Goal: Transaction & Acquisition: Purchase product/service

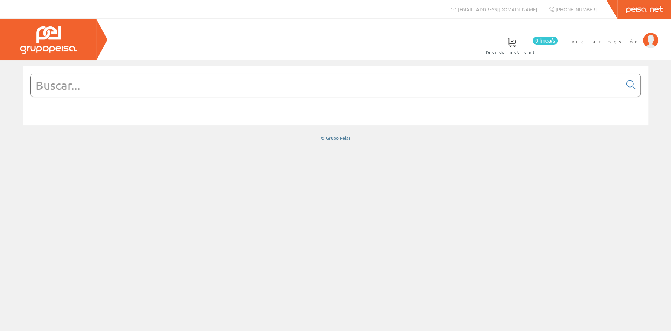
drag, startPoint x: 0, startPoint y: 0, endPoint x: 94, endPoint y: 88, distance: 128.6
click at [94, 88] on input "text" at bounding box center [326, 85] width 591 height 23
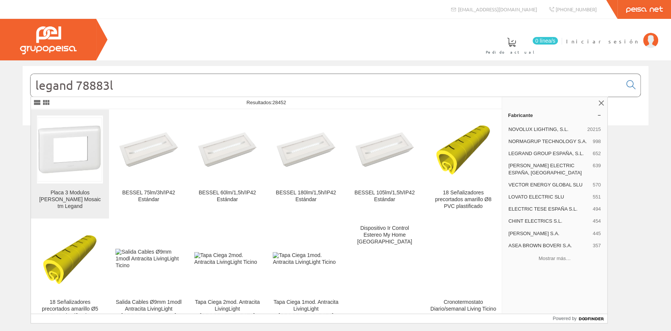
type input "legand 78883l"
click at [72, 177] on img at bounding box center [70, 150] width 66 height 66
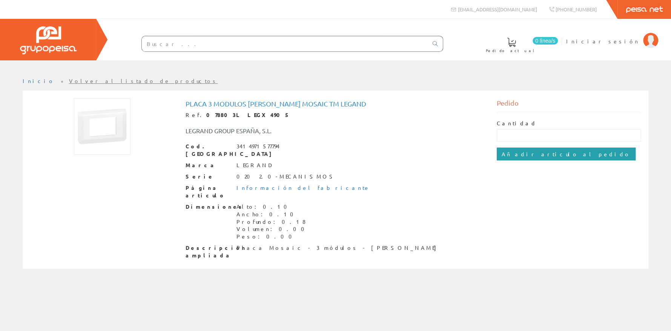
click at [546, 155] on input "Añadir artículo al pedido" at bounding box center [566, 153] width 139 height 13
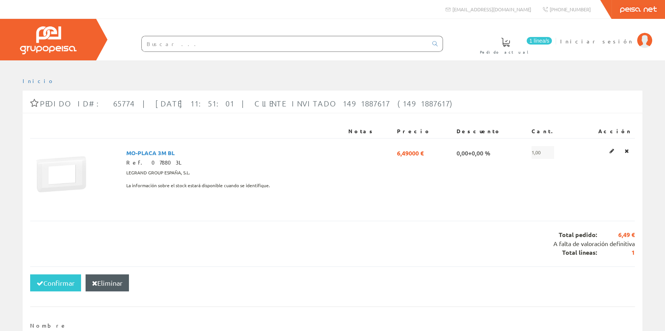
click at [152, 47] on input "text" at bounding box center [285, 43] width 286 height 15
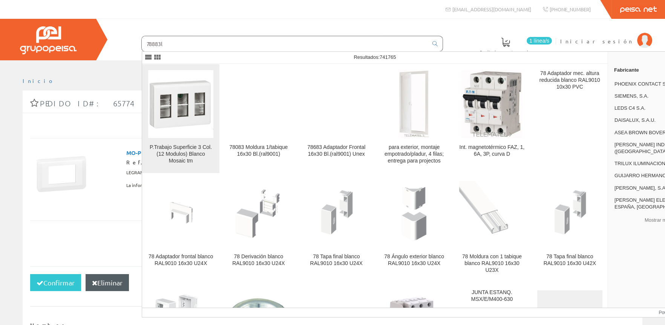
type input "78883l"
click at [187, 145] on div "P.Trabajo Superficie 3 Col. (12 Modulos) Blanco Mosaic tm" at bounding box center [180, 154] width 65 height 20
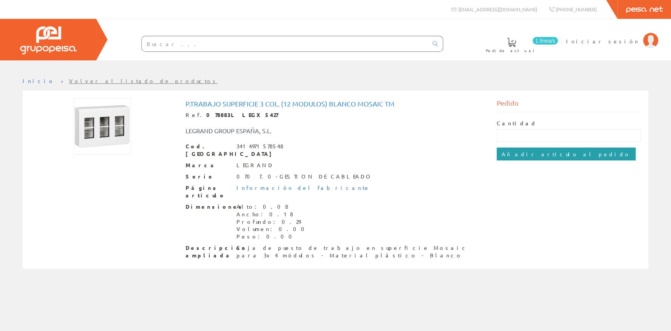
click at [541, 153] on input "Añadir artículo al pedido" at bounding box center [566, 153] width 139 height 13
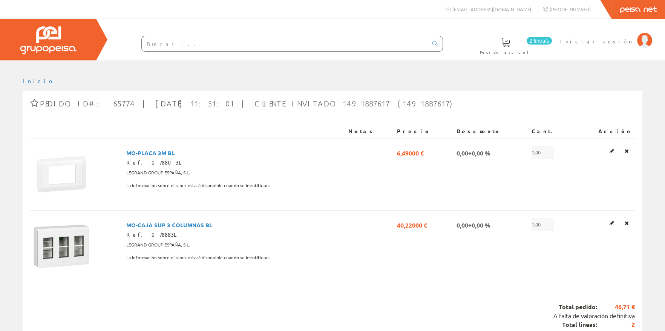
click at [160, 48] on input "text" at bounding box center [285, 43] width 286 height 15
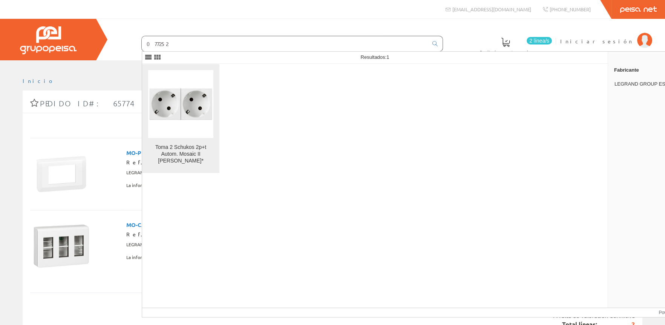
type input "077252"
click at [190, 126] on img at bounding box center [180, 103] width 65 height 65
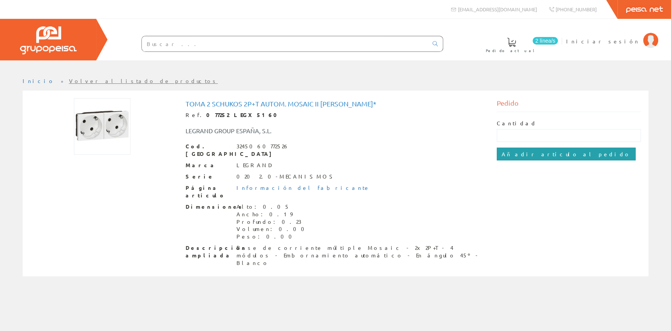
click at [525, 154] on input "Añadir artículo al pedido" at bounding box center [566, 153] width 139 height 13
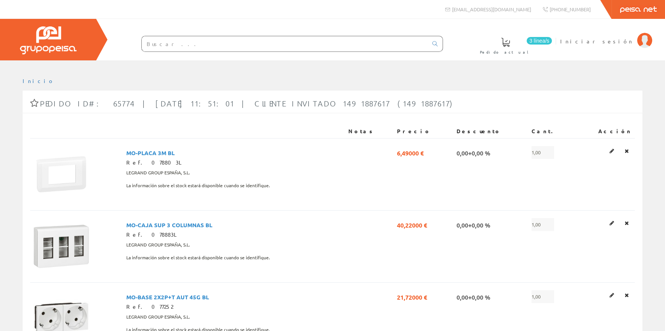
click at [155, 43] on input "text" at bounding box center [285, 43] width 286 height 15
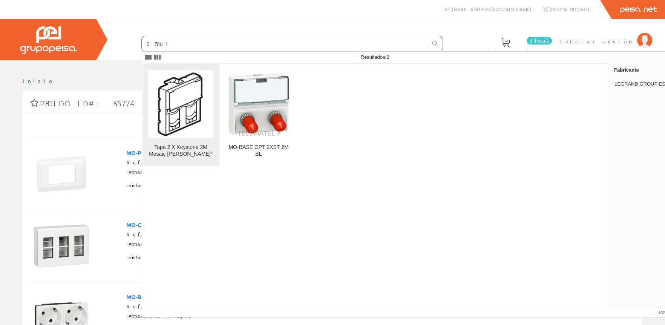
type input "07861"
click at [192, 123] on img at bounding box center [180, 103] width 65 height 65
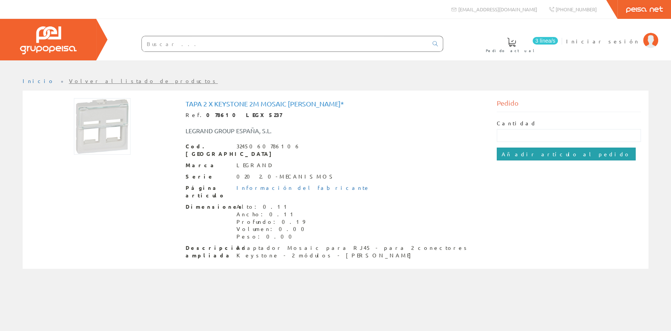
click at [529, 154] on input "Añadir artículo al pedido" at bounding box center [566, 153] width 139 height 13
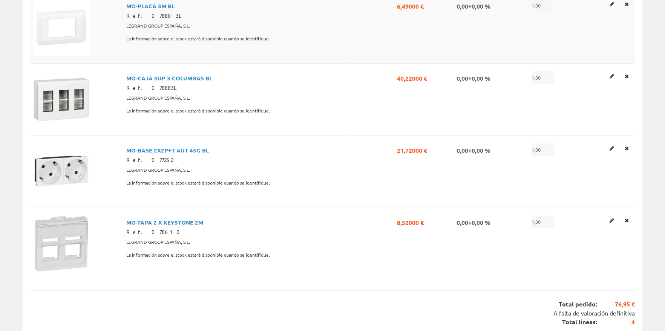
scroll to position [188, 0]
